Goal: Transaction & Acquisition: Download file/media

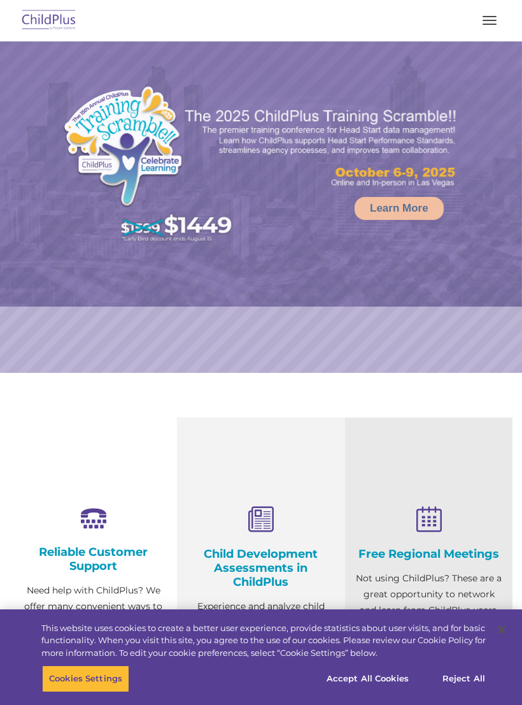
select select "MEDIUM"
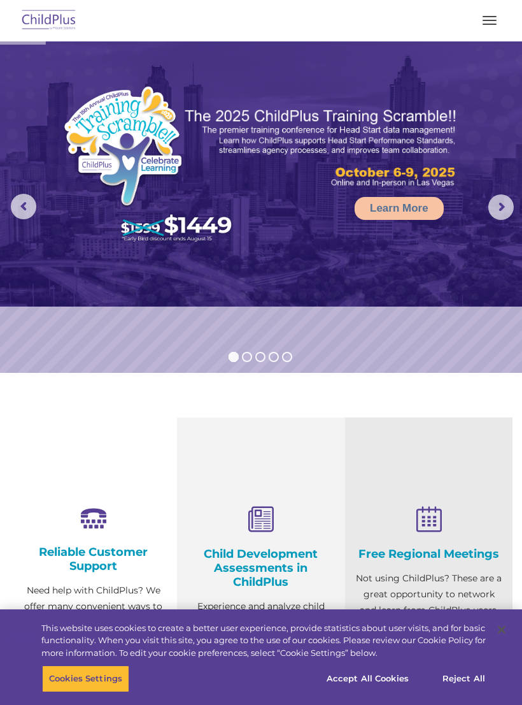
click at [487, 27] on button "button" at bounding box center [490, 20] width 27 height 20
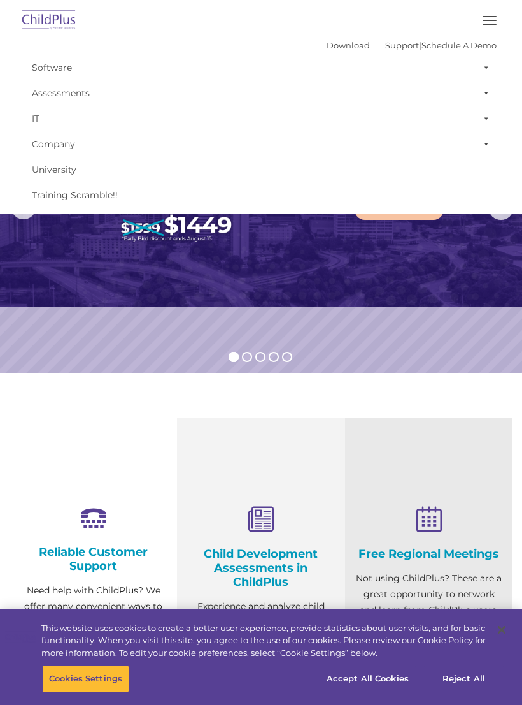
click at [345, 450] on div "Free Regional Meetings Not using ChildPlus? These are a great opportunity to ne…" at bounding box center [429, 612] width 168 height 391
click at [161, 352] on rs-slide "Learn More" at bounding box center [261, 206] width 522 height 331
click at [488, 21] on button "button" at bounding box center [490, 20] width 27 height 20
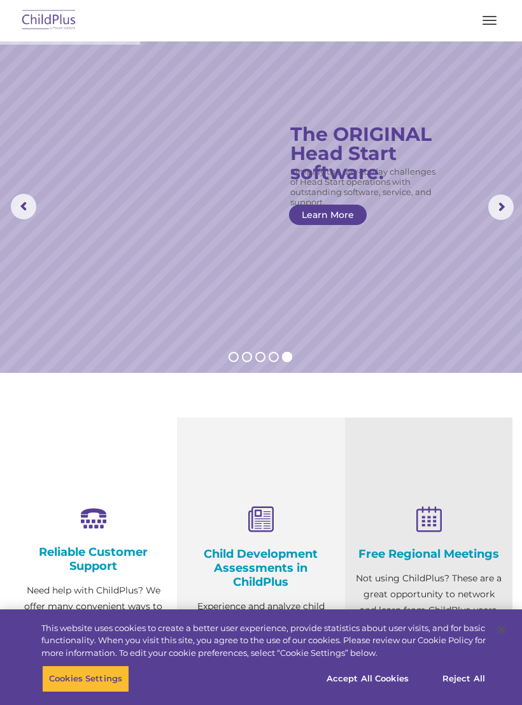
click at [484, 30] on button "button" at bounding box center [490, 20] width 27 height 20
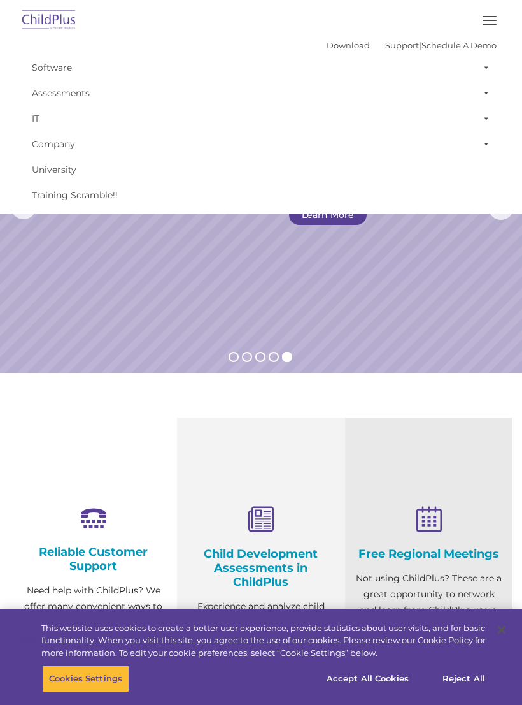
click at [327, 41] on link "Download" at bounding box center [348, 45] width 43 height 10
click at [54, 30] on img at bounding box center [49, 21] width 60 height 30
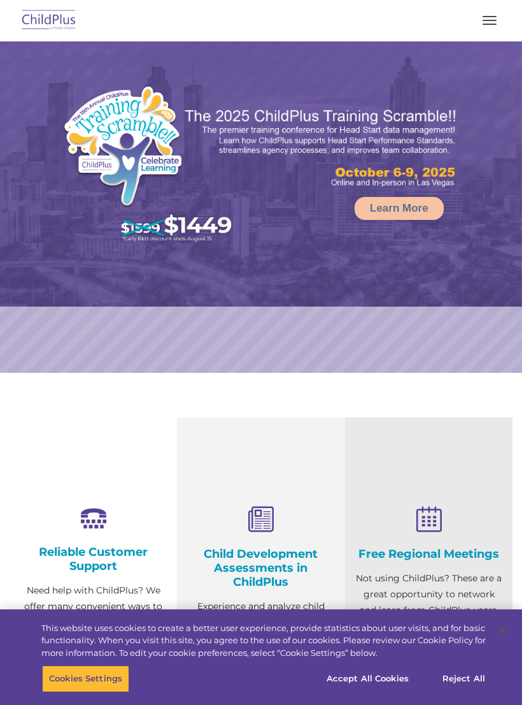
select select "MEDIUM"
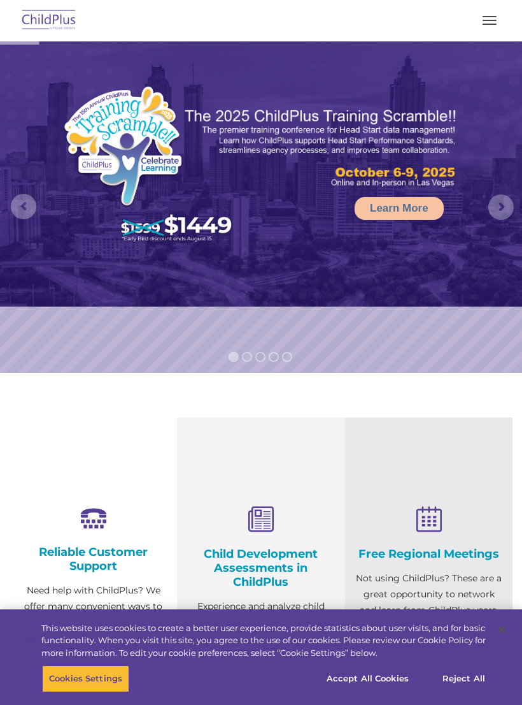
click at [489, 24] on span "button" at bounding box center [490, 24] width 14 height 1
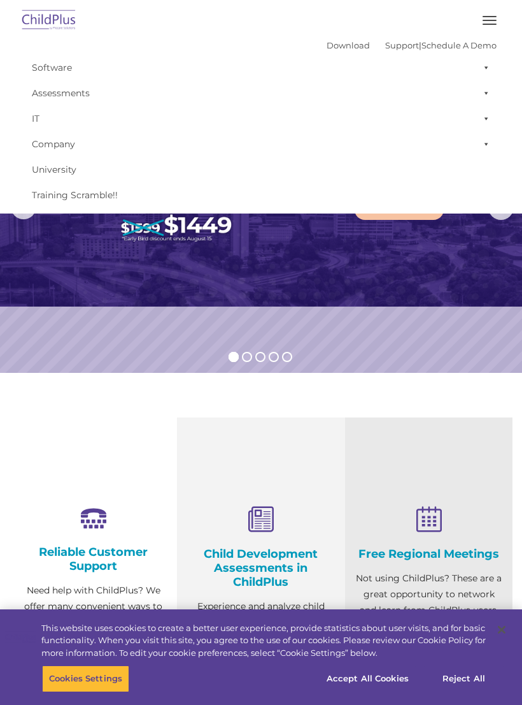
click at [335, 43] on link "Download" at bounding box center [348, 45] width 43 height 10
